Goal: Find specific page/section: Find specific page/section

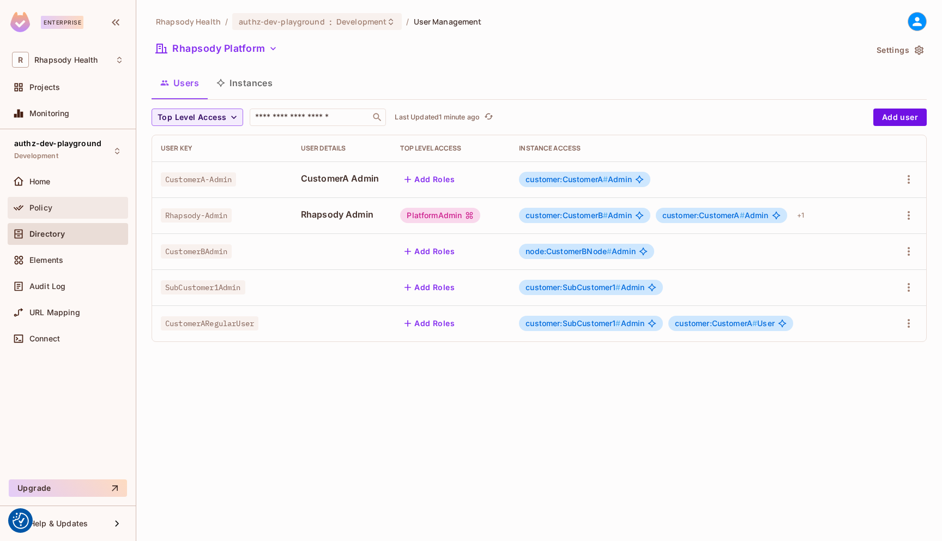
click at [70, 200] on div "Policy" at bounding box center [68, 208] width 120 height 22
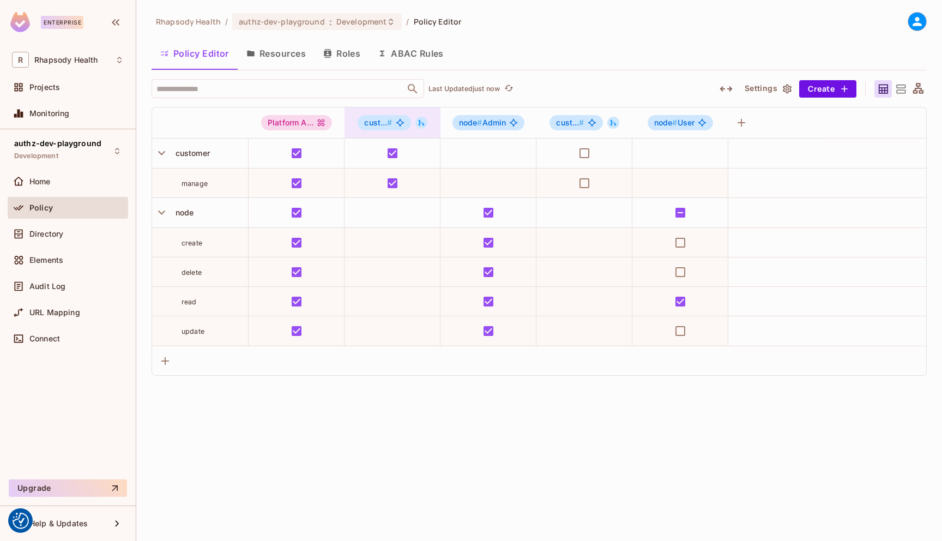
click at [425, 126] on icon at bounding box center [422, 123] width 8 height 8
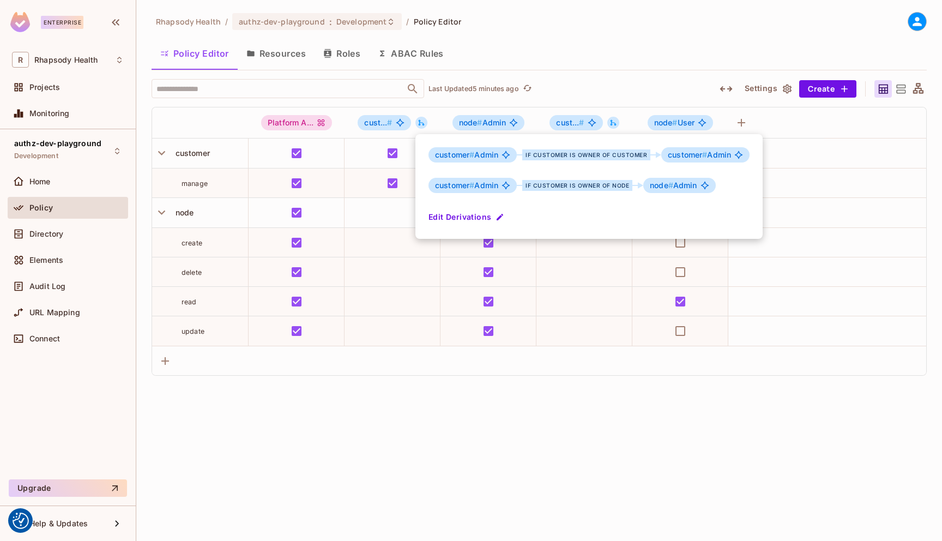
click at [471, 416] on div at bounding box center [471, 270] width 942 height 541
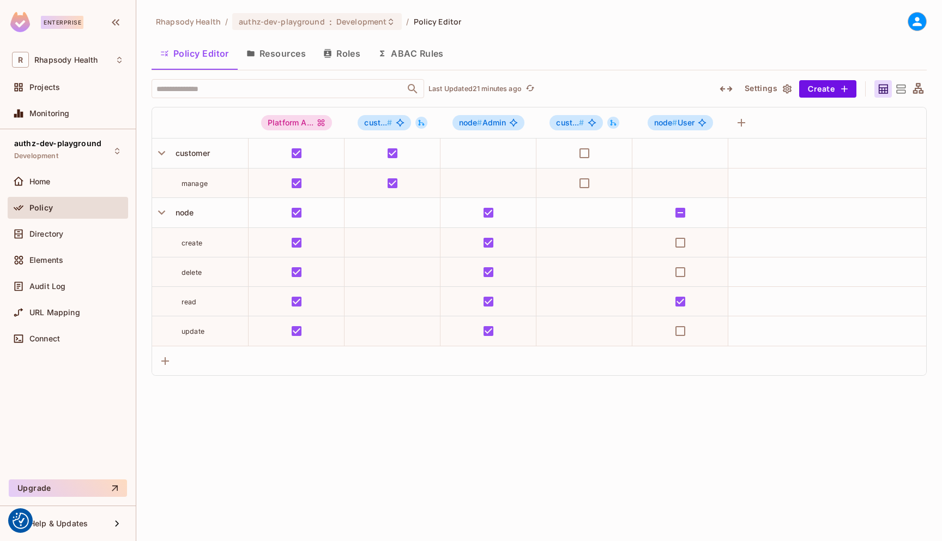
click at [632, 447] on div "Rhapsody Health / authz-dev-playground : Development / Policy Editor Policy Edi…" at bounding box center [539, 270] width 806 height 541
click at [535, 60] on div "Policy Editor Resources Roles ABAC Rules" at bounding box center [539, 53] width 775 height 27
click at [366, 377] on div "Rhapsody Health / authz-dev-playground : Development / Policy Editor Policy Edi…" at bounding box center [539, 270] width 806 height 541
